Goal: Register for event/course

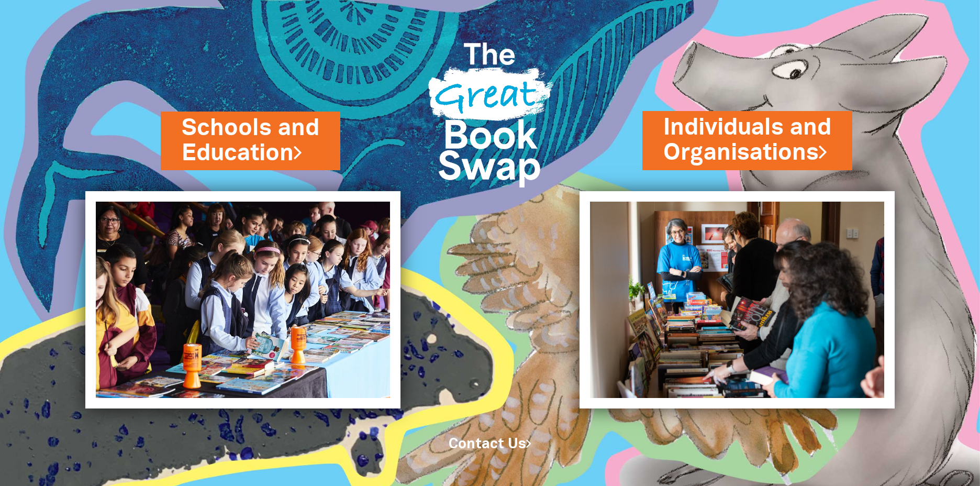
click at [730, 313] on img at bounding box center [736, 299] width 315 height 217
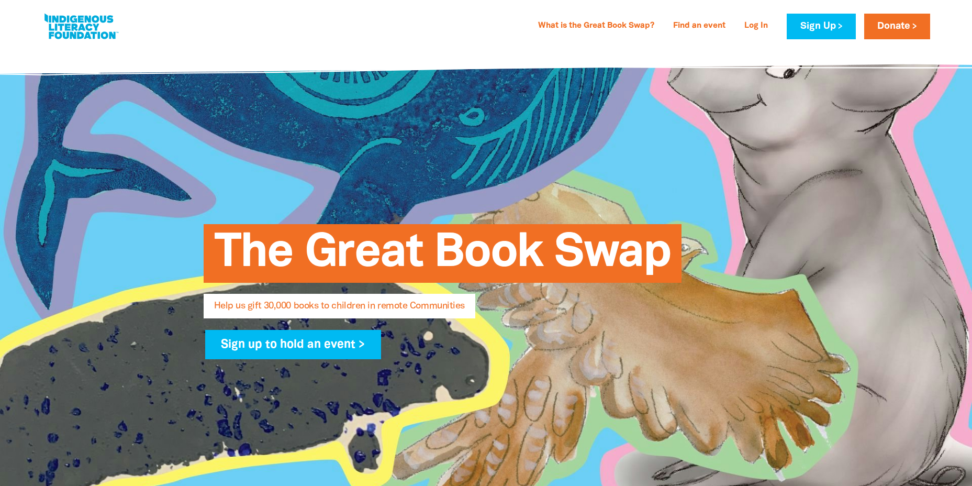
select select "AU"
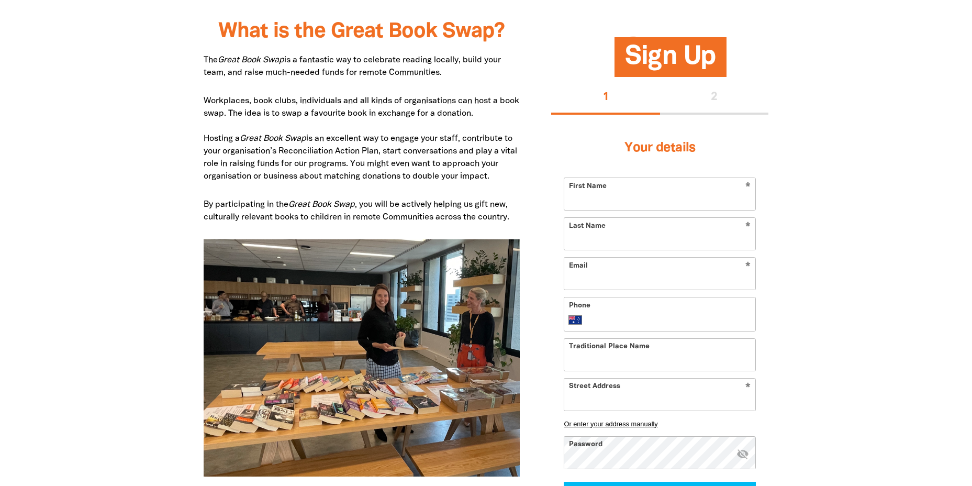
scroll to position [523, 0]
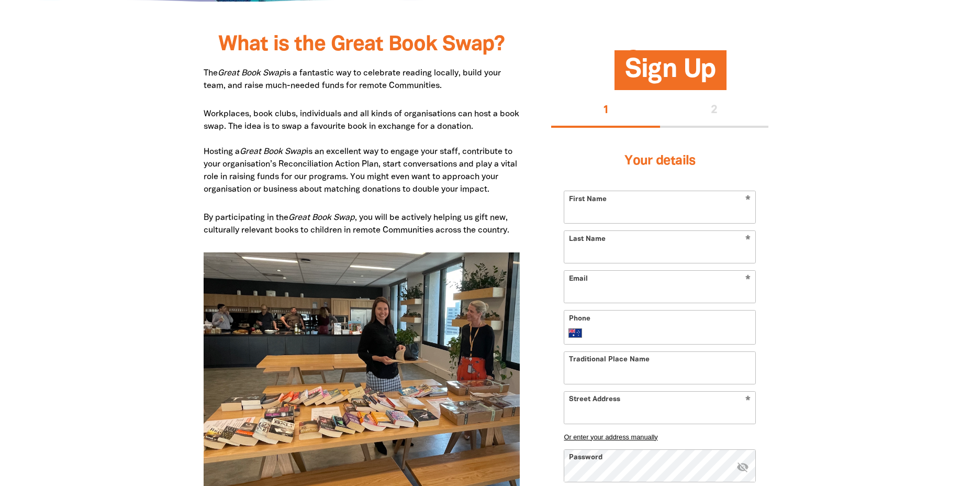
click at [462, 130] on p "Workplaces, book clubs, individuals and all kinds of organisations can host a b…" at bounding box center [362, 152] width 317 height 88
